Goal: Task Accomplishment & Management: Use online tool/utility

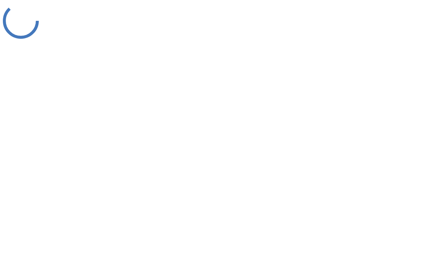
scroll to position [1, 0]
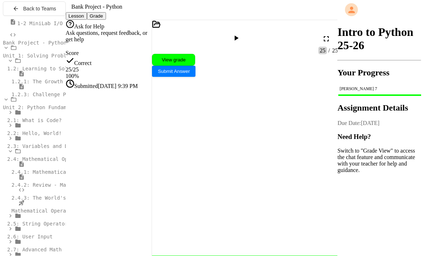
click at [42, 27] on div "1-2 MiniLab I/O" at bounding box center [34, 23] width 63 height 8
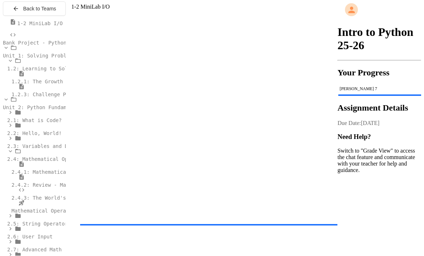
scroll to position [350, 0]
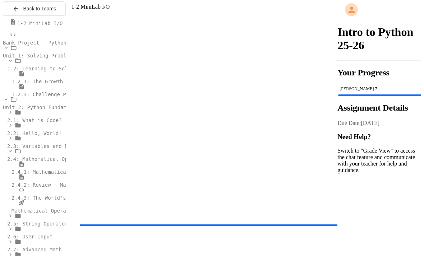
click at [25, 46] on div "Bank Project - Python" at bounding box center [34, 39] width 63 height 14
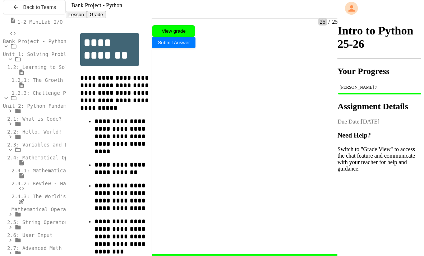
scroll to position [33, 0]
